Goal: Task Accomplishment & Management: Use online tool/utility

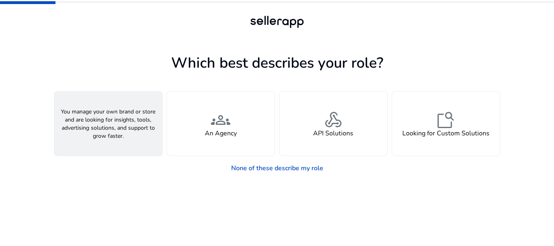
click at [138, 122] on div "person A Seller" at bounding box center [108, 124] width 108 height 64
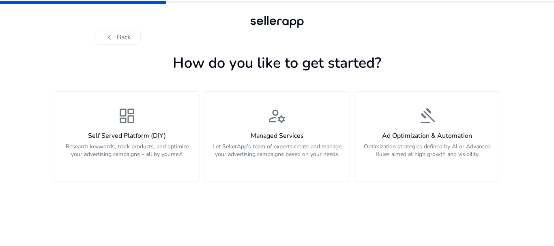
click at [138, 122] on div "dashboard Self Served Platform (DIY) Research keywords, track products, and opt…" at bounding box center [126, 136] width 135 height 61
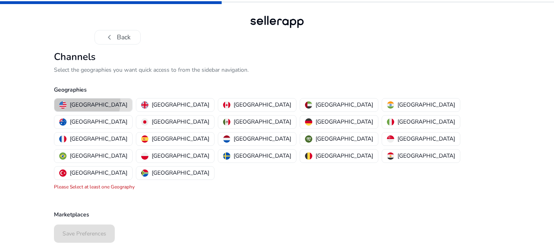
click at [87, 103] on p "[GEOGRAPHIC_DATA]" at bounding box center [99, 105] width 58 height 9
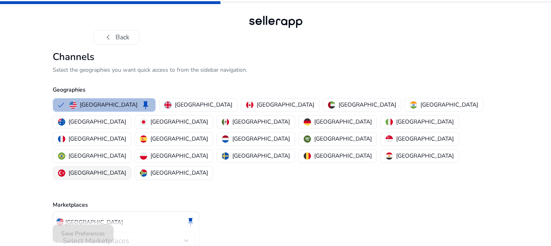
scroll to position [16, 0]
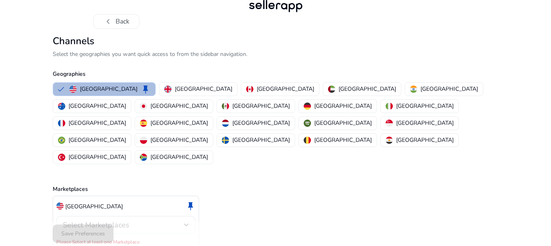
click at [127, 220] on span "Select Marketplaces" at bounding box center [96, 225] width 66 height 10
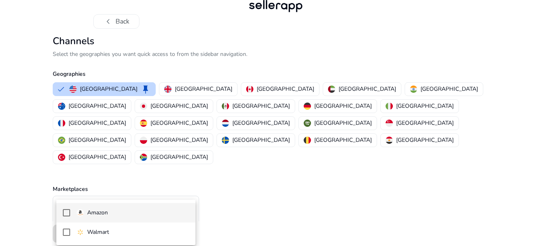
click at [119, 213] on span "Amazon" at bounding box center [133, 212] width 112 height 9
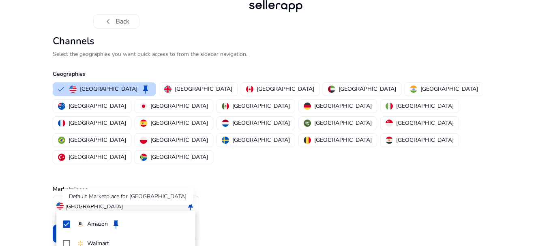
scroll to position [7, 0]
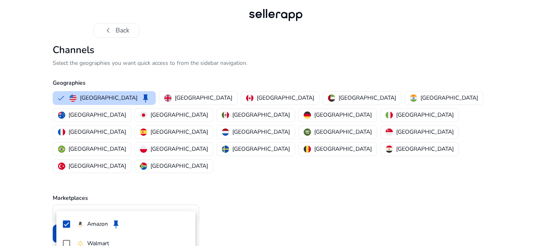
click at [357, 163] on div at bounding box center [275, 123] width 551 height 246
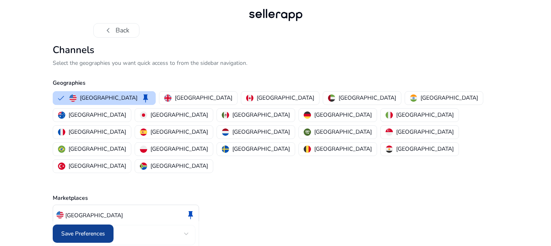
click at [77, 236] on span "Save Preferences" at bounding box center [83, 233] width 44 height 9
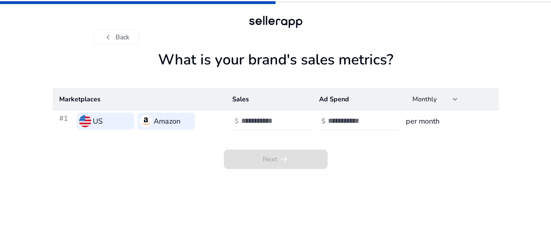
scroll to position [0, 0]
click at [272, 124] on input "number" at bounding box center [270, 120] width 55 height 9
type input "*"
type input "**"
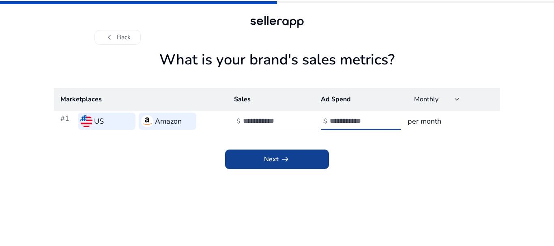
type input "**"
click at [274, 156] on span "Next arrow_right_alt" at bounding box center [277, 159] width 26 height 10
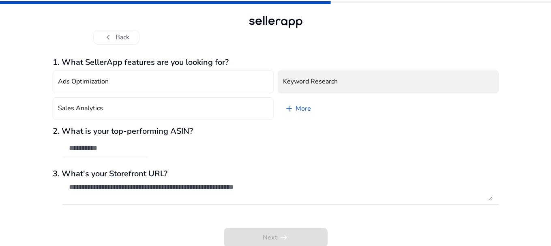
click at [311, 86] on h4 "Keyword Research" at bounding box center [310, 82] width 55 height 8
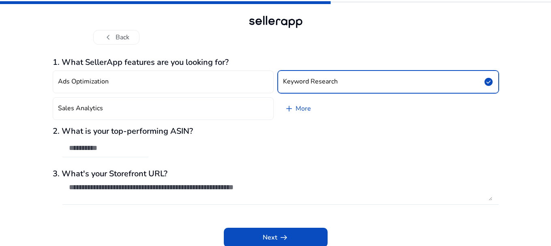
click at [143, 148] on div at bounding box center [105, 148] width 86 height 18
paste input "**********"
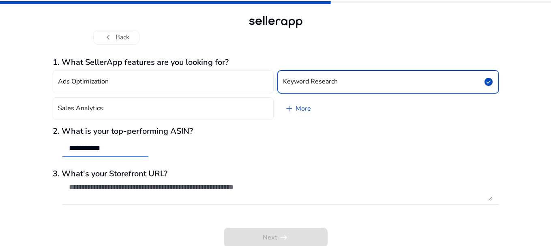
click at [71, 147] on input "**********" at bounding box center [105, 147] width 73 height 9
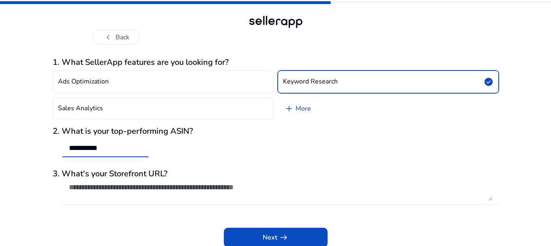
type input "**********"
click at [271, 189] on textarea at bounding box center [280, 192] width 423 height 18
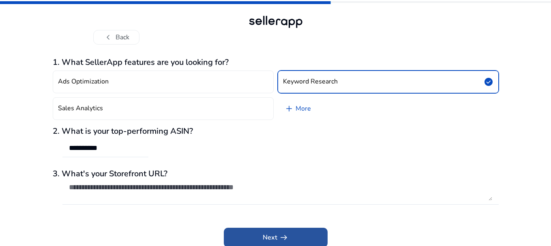
click at [288, 231] on span at bounding box center [276, 237] width 104 height 19
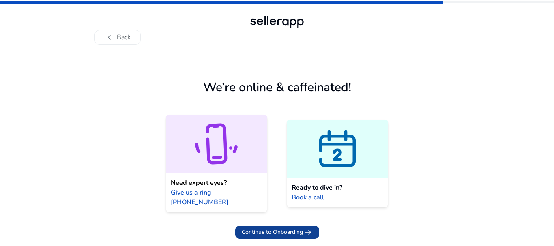
click at [280, 228] on span "Continue to Onboarding" at bounding box center [272, 232] width 61 height 9
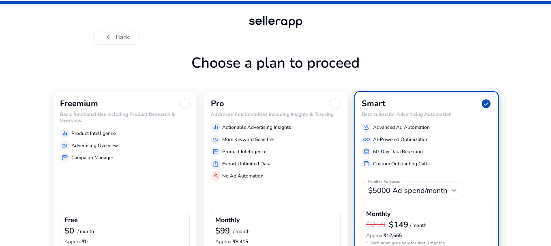
scroll to position [48, 0]
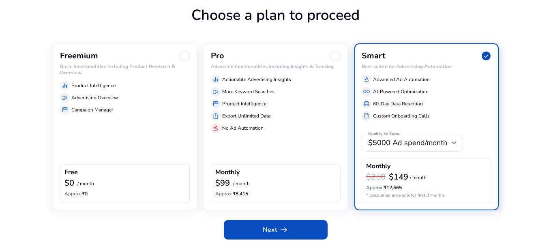
click at [143, 128] on div "Freemium Basic functionalities including Product Research & Overview equalizer …" at bounding box center [125, 126] width 144 height 167
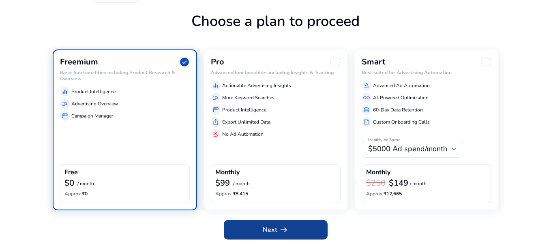
click at [283, 231] on span "arrow_right_alt" at bounding box center [284, 230] width 10 height 10
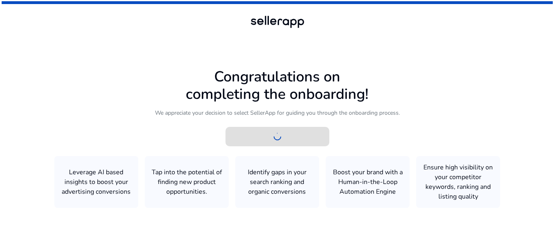
scroll to position [0, 0]
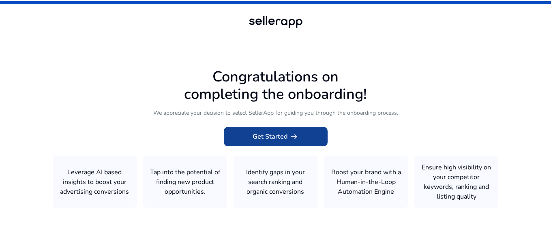
click at [277, 136] on span "Get Started arrow_right_alt" at bounding box center [275, 137] width 46 height 10
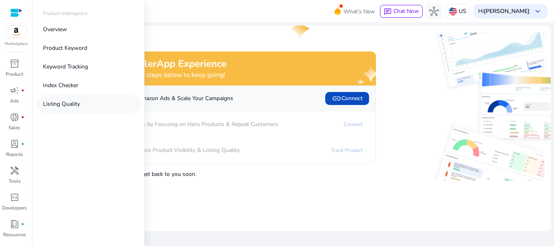
click at [73, 100] on p "Listing Quality" at bounding box center [61, 104] width 37 height 9
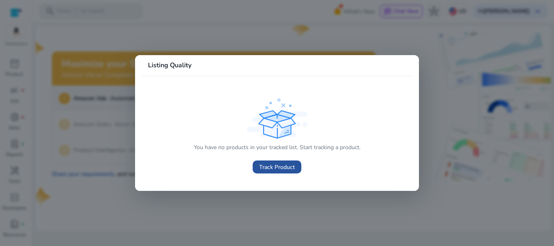
click at [272, 165] on span "Track Product" at bounding box center [277, 167] width 36 height 9
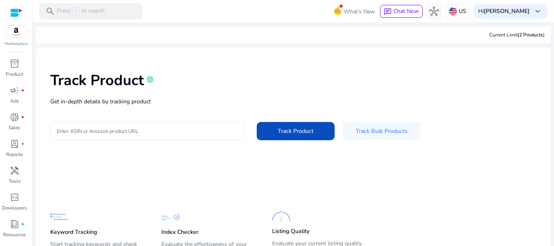
click at [143, 131] on input "Enter ASIN or Amazon product URL" at bounding box center [147, 130] width 181 height 9
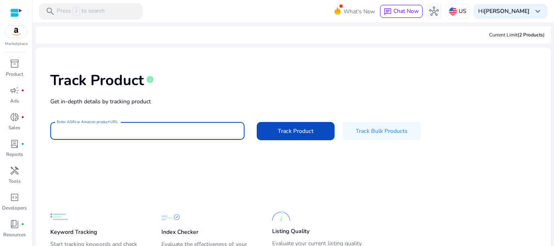
paste input "**********"
click at [59, 130] on input "**********" at bounding box center [147, 130] width 181 height 9
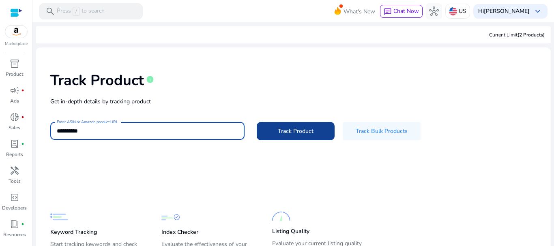
type input "**********"
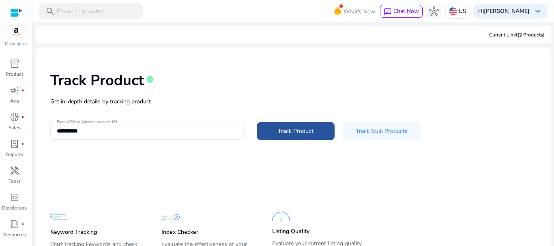
click at [274, 132] on span at bounding box center [296, 130] width 78 height 19
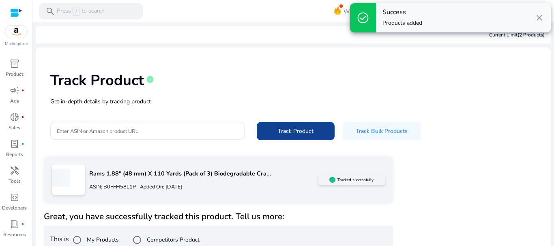
scroll to position [14, 0]
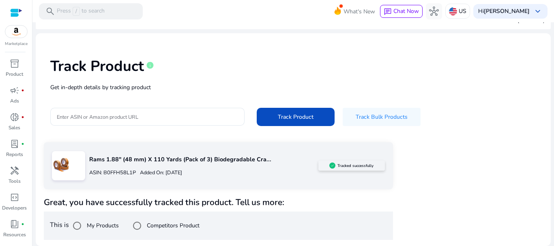
click at [235, 164] on p "Rams 1.88" (48 mm) X 110 Yards (Pack of 3) Biodegradable Cra..." at bounding box center [203, 159] width 229 height 9
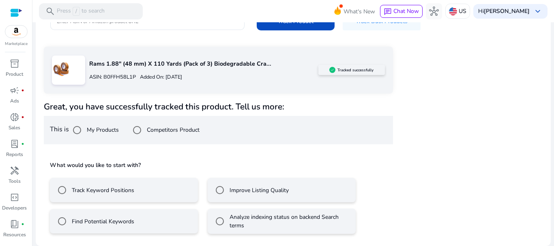
click at [137, 220] on mat-radio-button "Find Potential Keywords" at bounding box center [124, 221] width 148 height 24
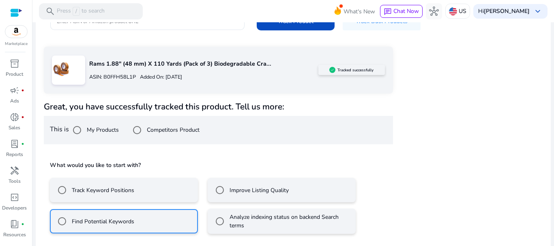
scroll to position [146, 0]
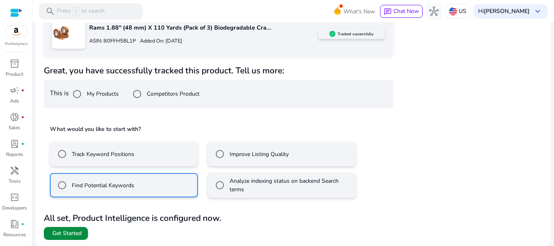
click at [73, 235] on span "Get Started" at bounding box center [66, 233] width 29 height 8
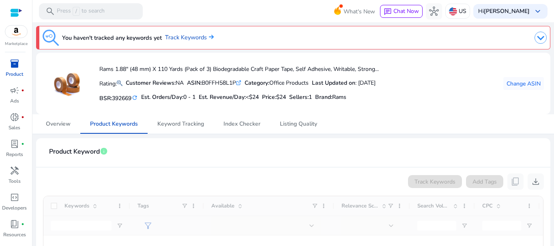
scroll to position [108, 0]
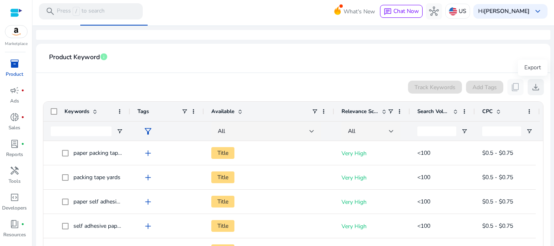
click at [533, 87] on span "download" at bounding box center [536, 87] width 10 height 10
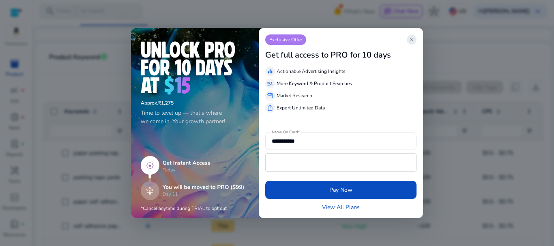
click at [413, 41] on span "close" at bounding box center [411, 39] width 6 height 6
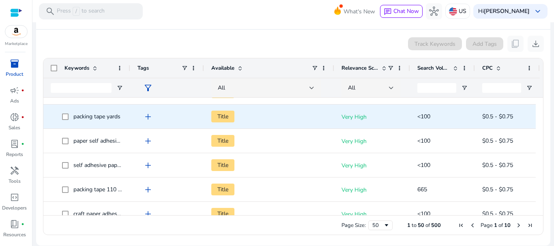
scroll to position [0, 0]
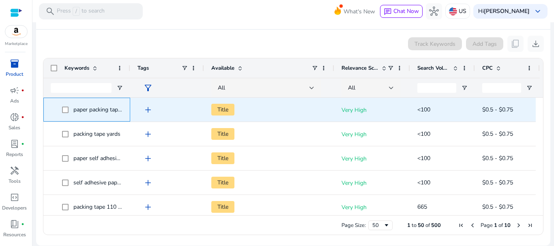
click at [102, 112] on span "paper packing tape self adhesive" at bounding box center [114, 110] width 82 height 8
drag, startPoint x: 73, startPoint y: 111, endPoint x: 90, endPoint y: 111, distance: 16.6
click at [90, 111] on span "paper packing tape self adhesive" at bounding box center [114, 110] width 82 height 8
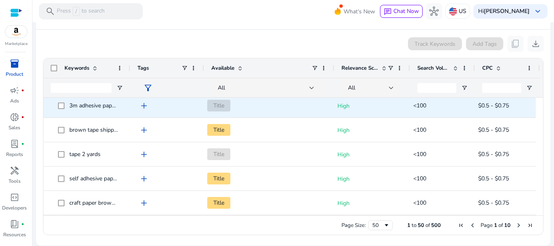
scroll to position [0, 7]
copy span "paper"
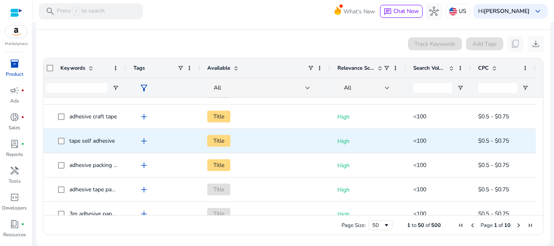
scroll to position [0, 0]
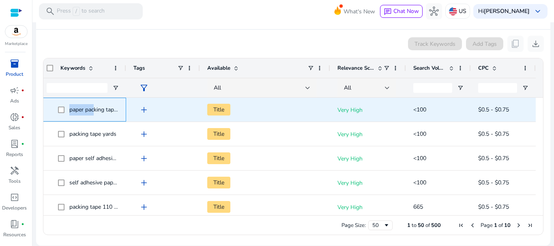
drag, startPoint x: 68, startPoint y: 108, endPoint x: 92, endPoint y: 108, distance: 23.1
click at [92, 108] on span "paper packing tape self adhesive" at bounding box center [110, 110] width 82 height 8
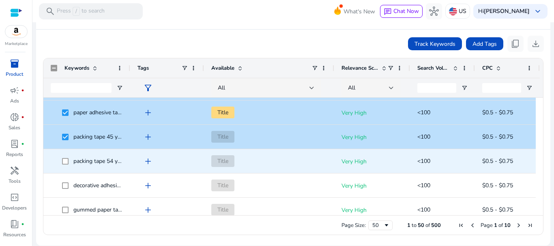
click at [66, 157] on span at bounding box center [67, 161] width 11 height 17
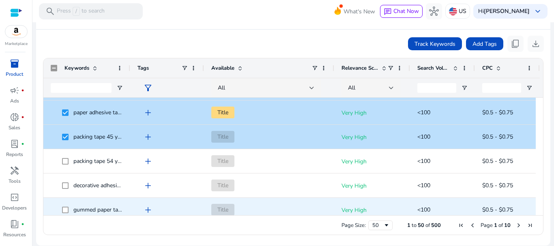
click at [62, 203] on span at bounding box center [67, 209] width 11 height 17
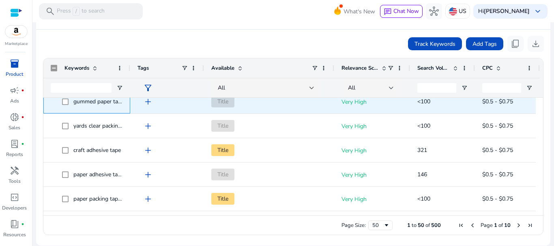
click at [66, 105] on span at bounding box center [67, 101] width 11 height 17
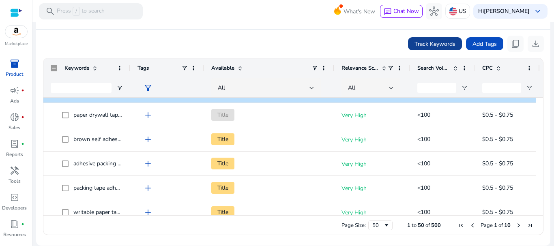
click at [439, 45] on span "Track Keywords" at bounding box center [434, 44] width 41 height 9
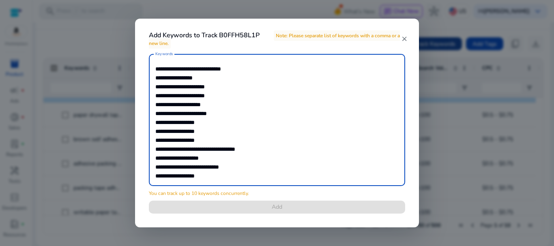
scroll to position [6, 0]
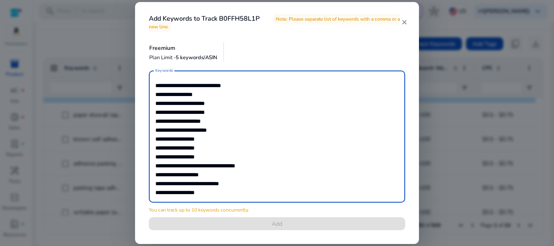
click at [406, 24] on mat-icon "close" at bounding box center [403, 22] width 7 height 7
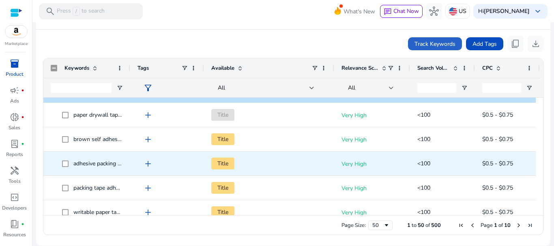
scroll to position [432, 0]
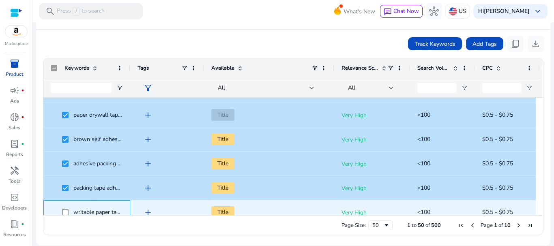
click at [65, 208] on span at bounding box center [67, 212] width 11 height 17
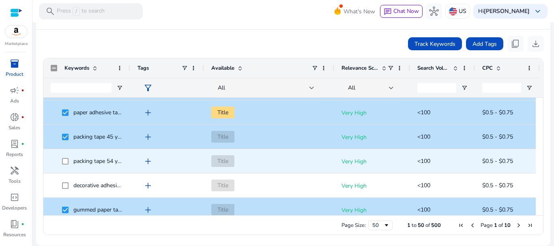
scroll to position [108, 0]
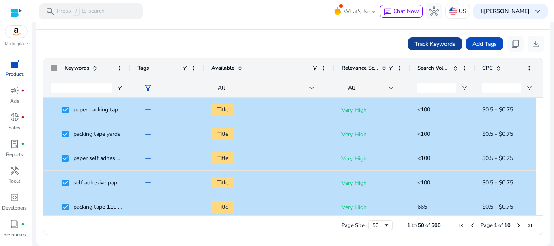
click at [428, 47] on span "Track Keywords" at bounding box center [434, 44] width 41 height 9
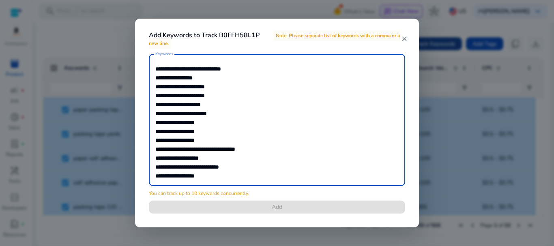
scroll to position [76, 0]
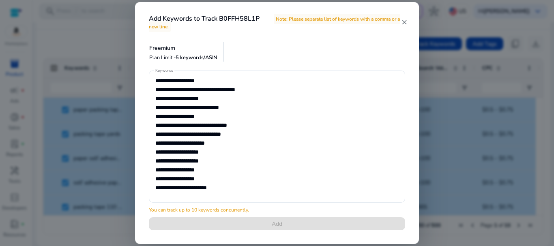
click at [406, 21] on mat-icon "close" at bounding box center [403, 22] width 7 height 7
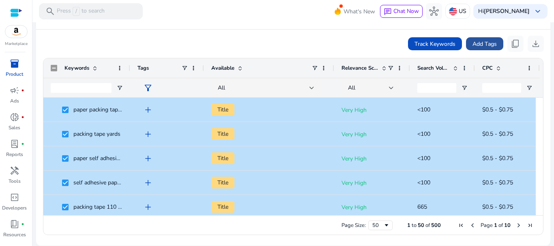
click at [484, 47] on span "Add Tags" at bounding box center [484, 44] width 24 height 9
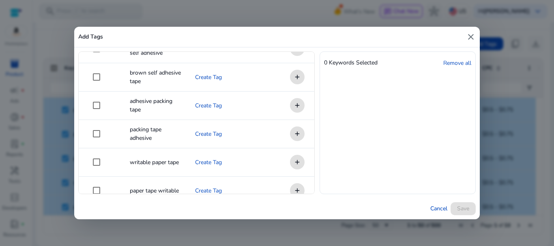
scroll to position [472, 0]
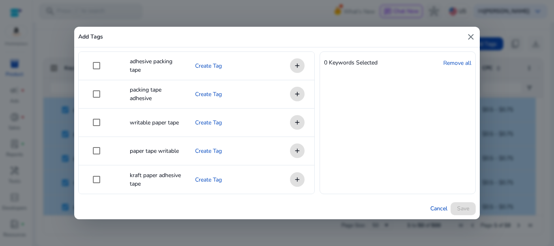
click at [474, 36] on mat-icon "close" at bounding box center [471, 37] width 10 height 10
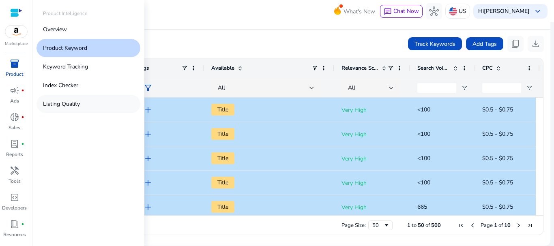
click at [79, 102] on p "Listing Quality" at bounding box center [61, 104] width 37 height 9
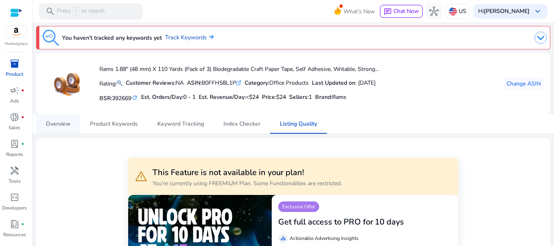
click at [60, 127] on span "Overview" at bounding box center [58, 124] width 25 height 6
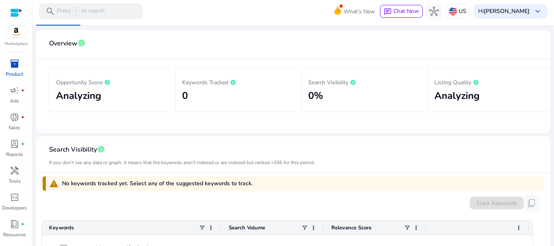
scroll to position [216, 0]
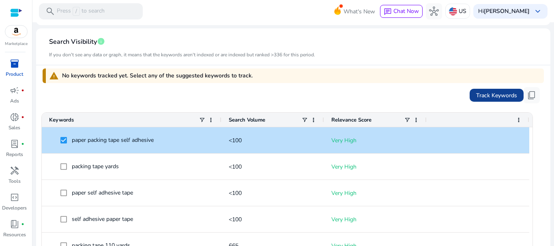
click at [498, 92] on span "Track Keywords" at bounding box center [496, 95] width 41 height 9
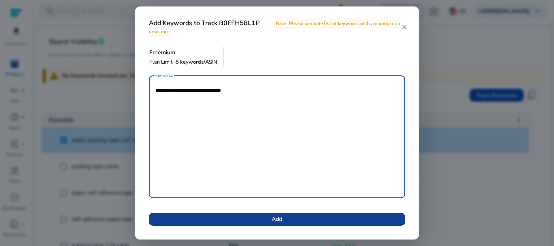
click at [305, 212] on span at bounding box center [277, 219] width 256 height 19
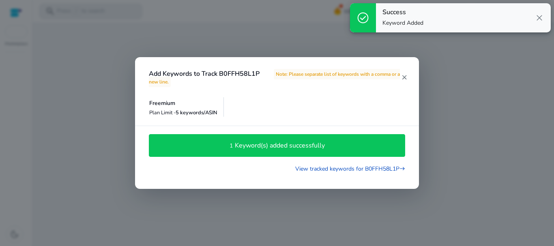
click at [404, 80] on mat-icon "close" at bounding box center [403, 77] width 7 height 7
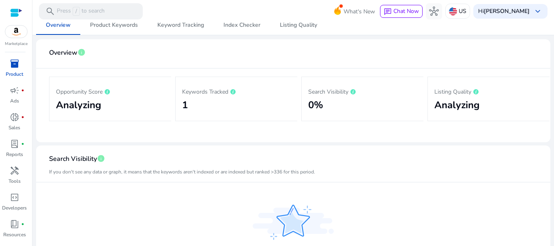
scroll to position [207, 0]
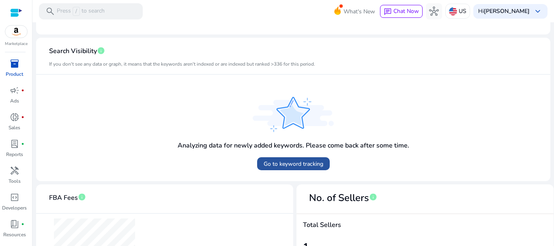
click at [315, 163] on span "Go to keyword tracking" at bounding box center [293, 164] width 60 height 9
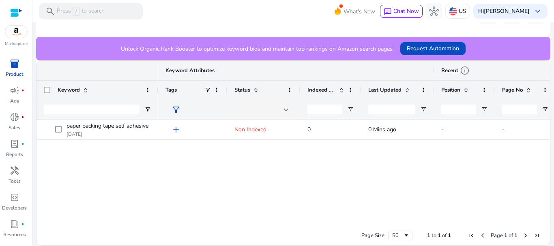
scroll to position [119, 0]
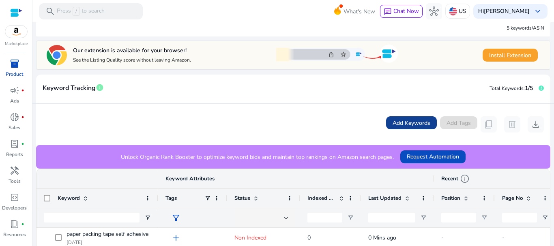
click at [409, 121] on span "Add Keywords" at bounding box center [411, 123] width 38 height 9
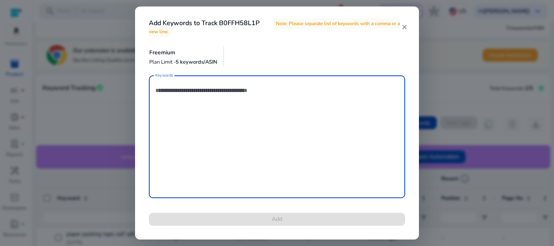
paste textarea "**********"
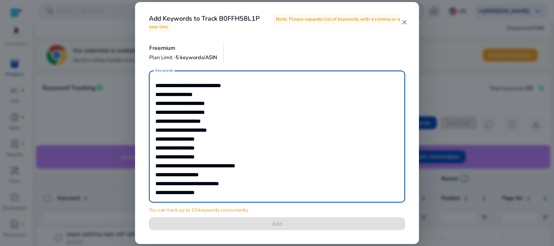
scroll to position [69, 0]
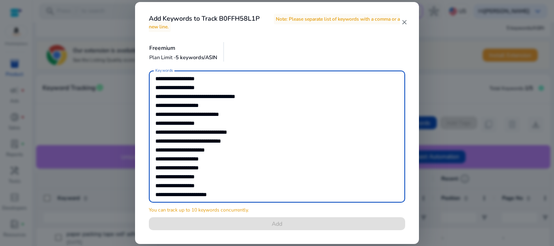
drag, startPoint x: 252, startPoint y: 197, endPoint x: 154, endPoint y: 109, distance: 132.3
click at [154, 109] on div "**********" at bounding box center [277, 137] width 256 height 132
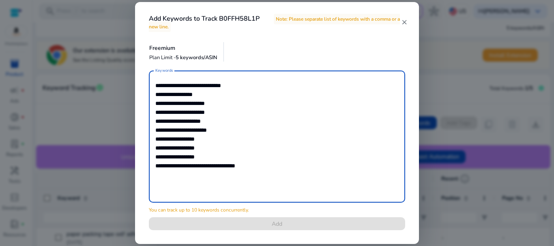
scroll to position [0, 0]
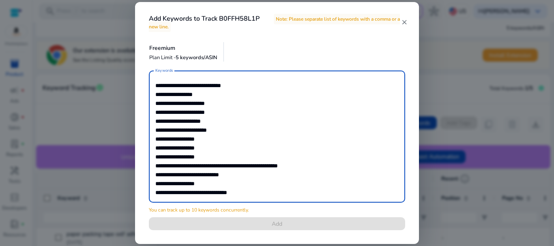
click at [163, 87] on textarea "**********" at bounding box center [276, 137] width 243 height 124
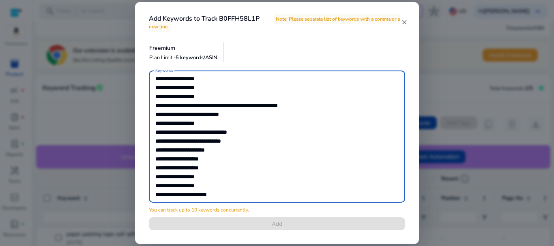
type textarea "**********"
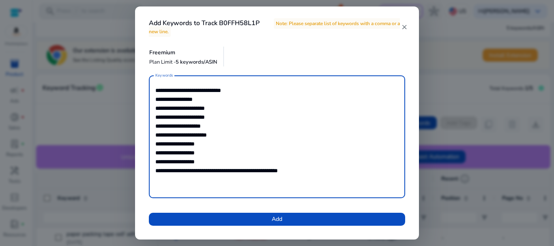
scroll to position [0, 0]
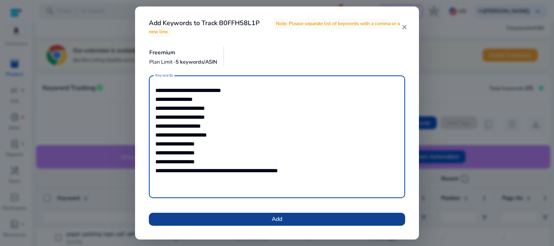
click at [261, 215] on span at bounding box center [277, 219] width 256 height 19
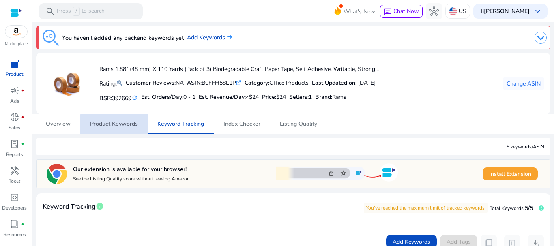
click at [123, 126] on span "Product Keywords" at bounding box center [114, 124] width 48 height 6
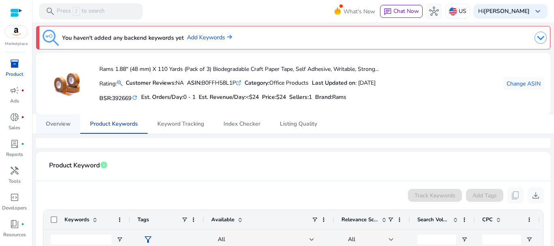
click at [56, 125] on span "Overview" at bounding box center [58, 124] width 25 height 6
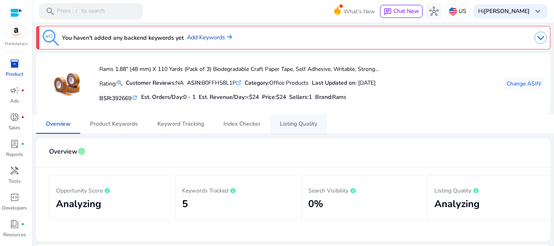
click at [303, 121] on span "Listing Quality" at bounding box center [298, 124] width 37 height 6
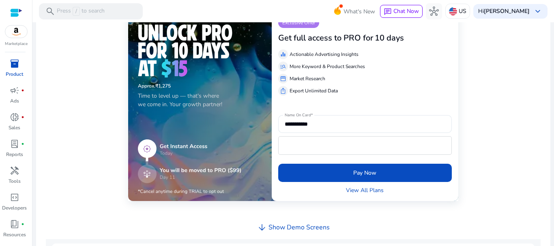
scroll to position [76, 0]
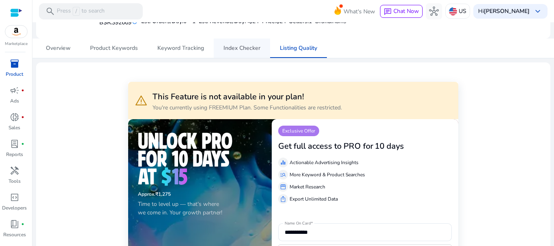
click at [229, 47] on span "Index Checker" at bounding box center [241, 48] width 37 height 6
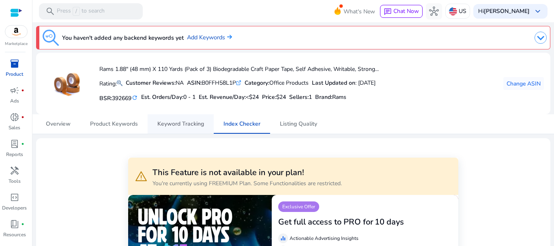
click at [194, 124] on span "Keyword Tracking" at bounding box center [180, 124] width 47 height 6
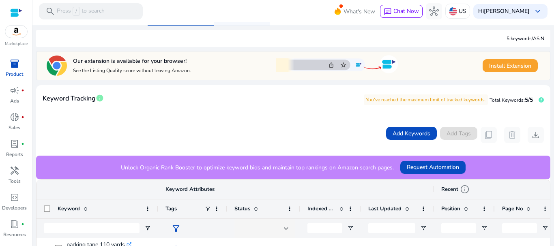
scroll to position [216, 0]
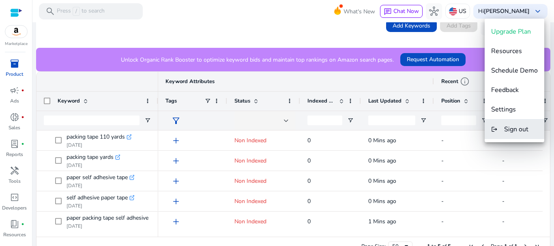
click at [515, 124] on button "logout Sign out" at bounding box center [514, 129] width 60 height 19
